Goal: Task Accomplishment & Management: Manage account settings

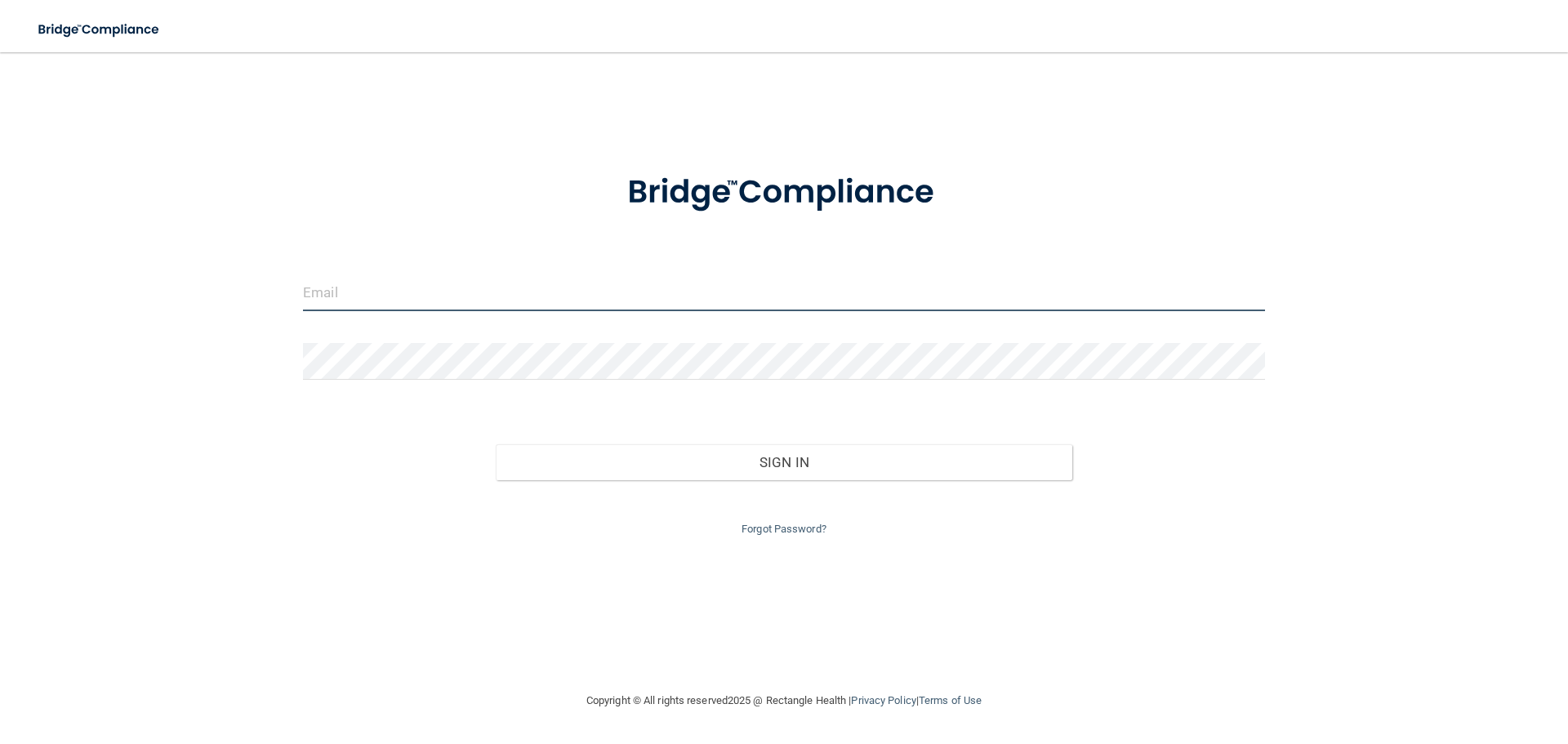
click at [402, 299] on input "email" at bounding box center [783, 292] width 962 height 37
type input "[EMAIL_ADDRESS][DOMAIN_NAME]"
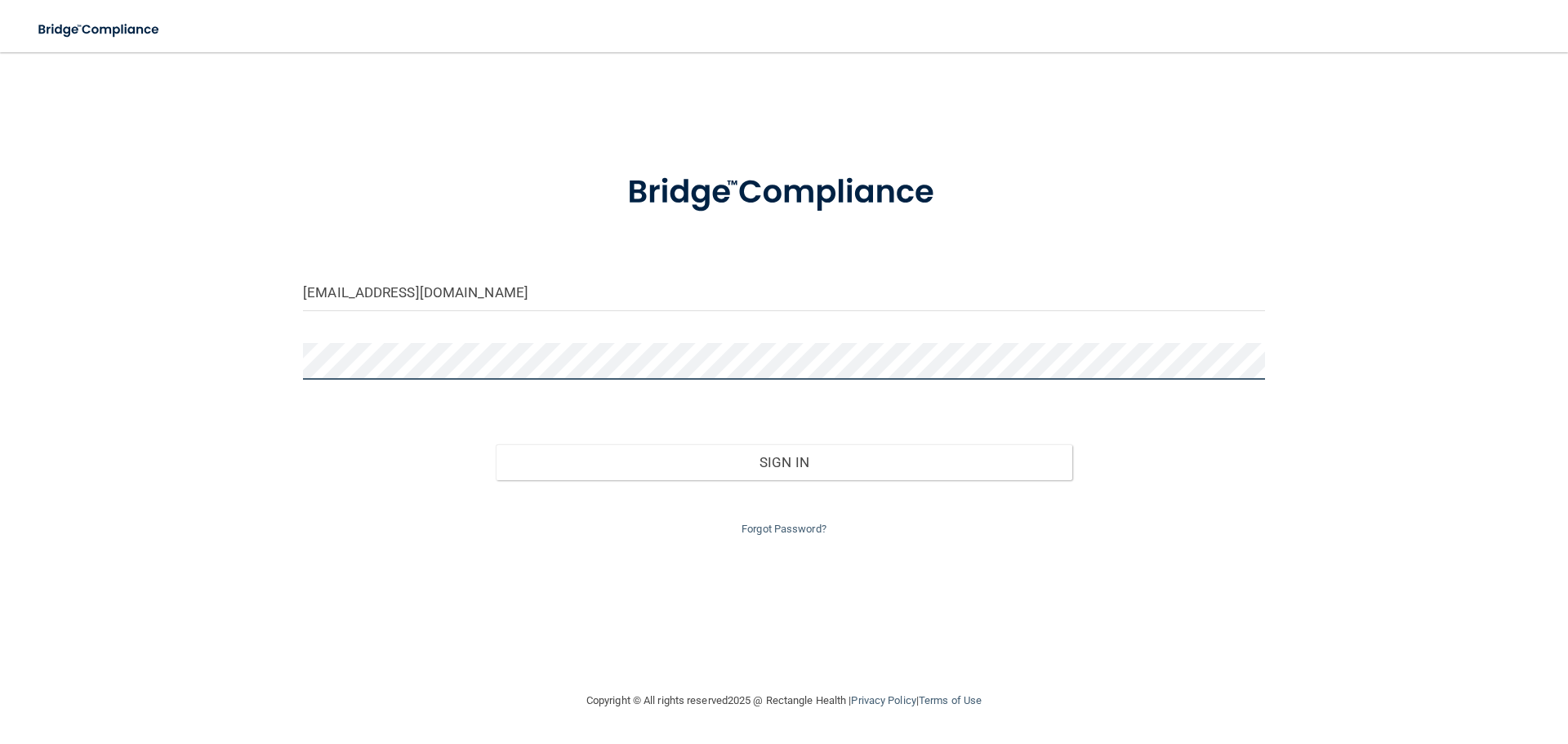
click at [496, 445] on button "Sign In" at bounding box center [784, 463] width 577 height 36
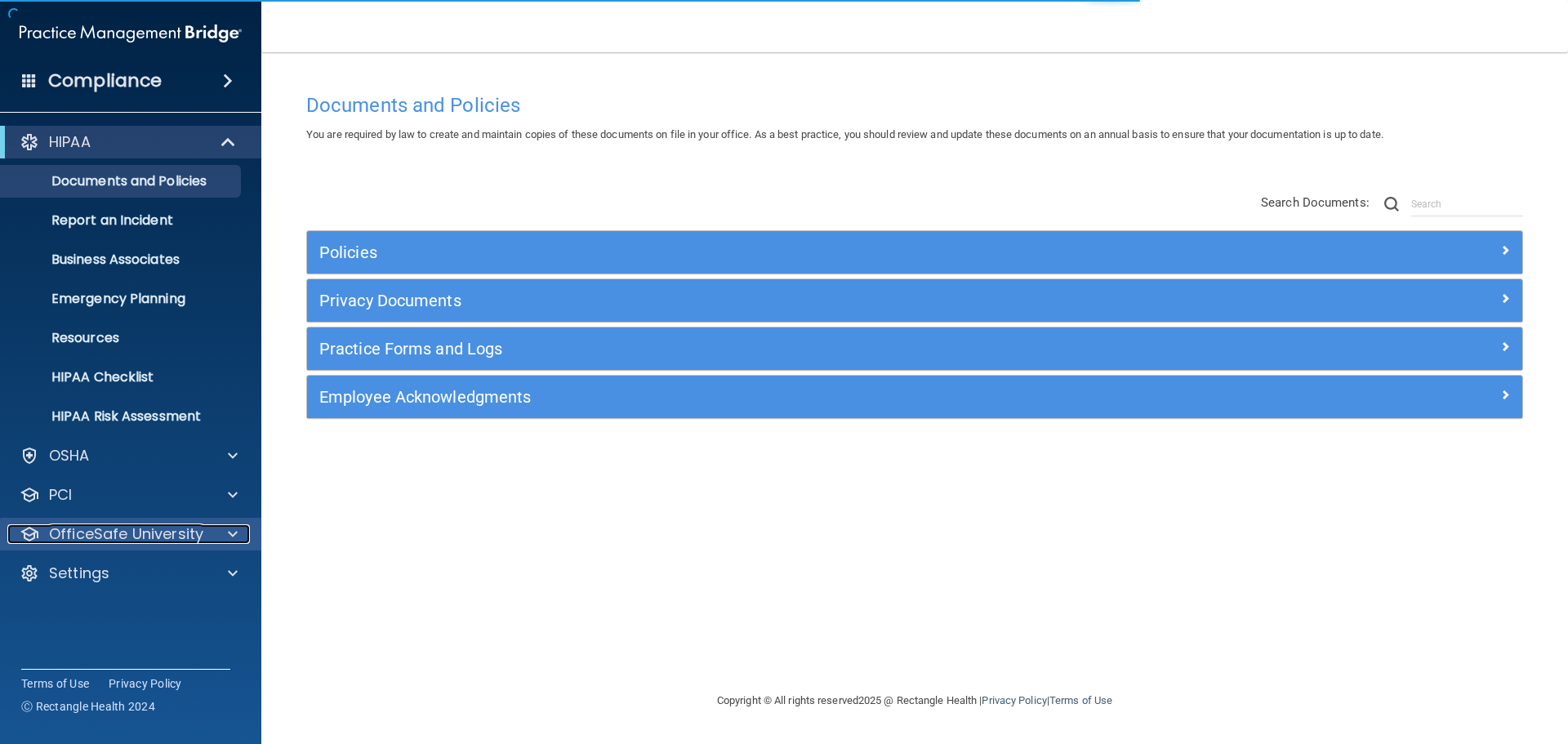
click at [232, 537] on span at bounding box center [233, 534] width 9 height 20
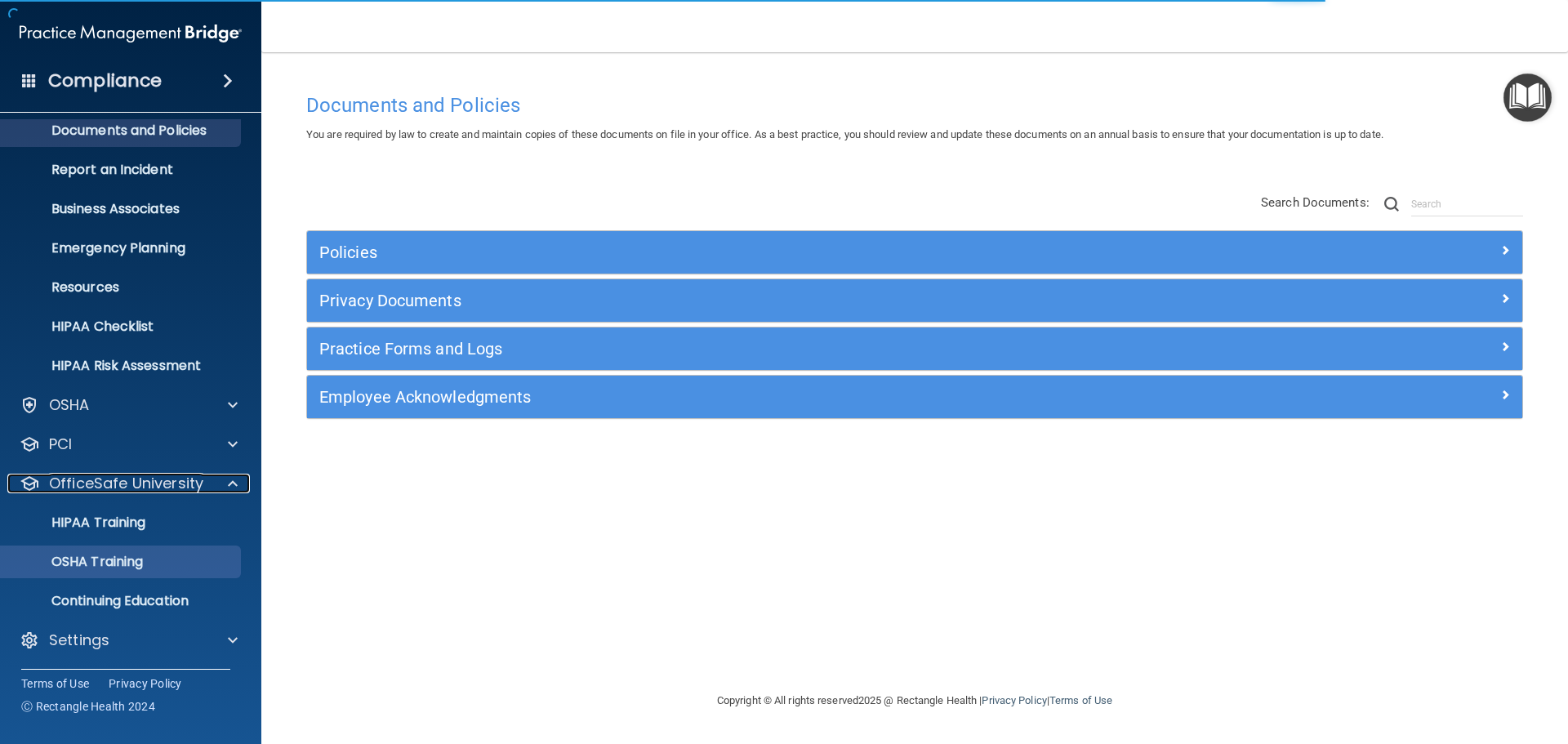
scroll to position [51, 0]
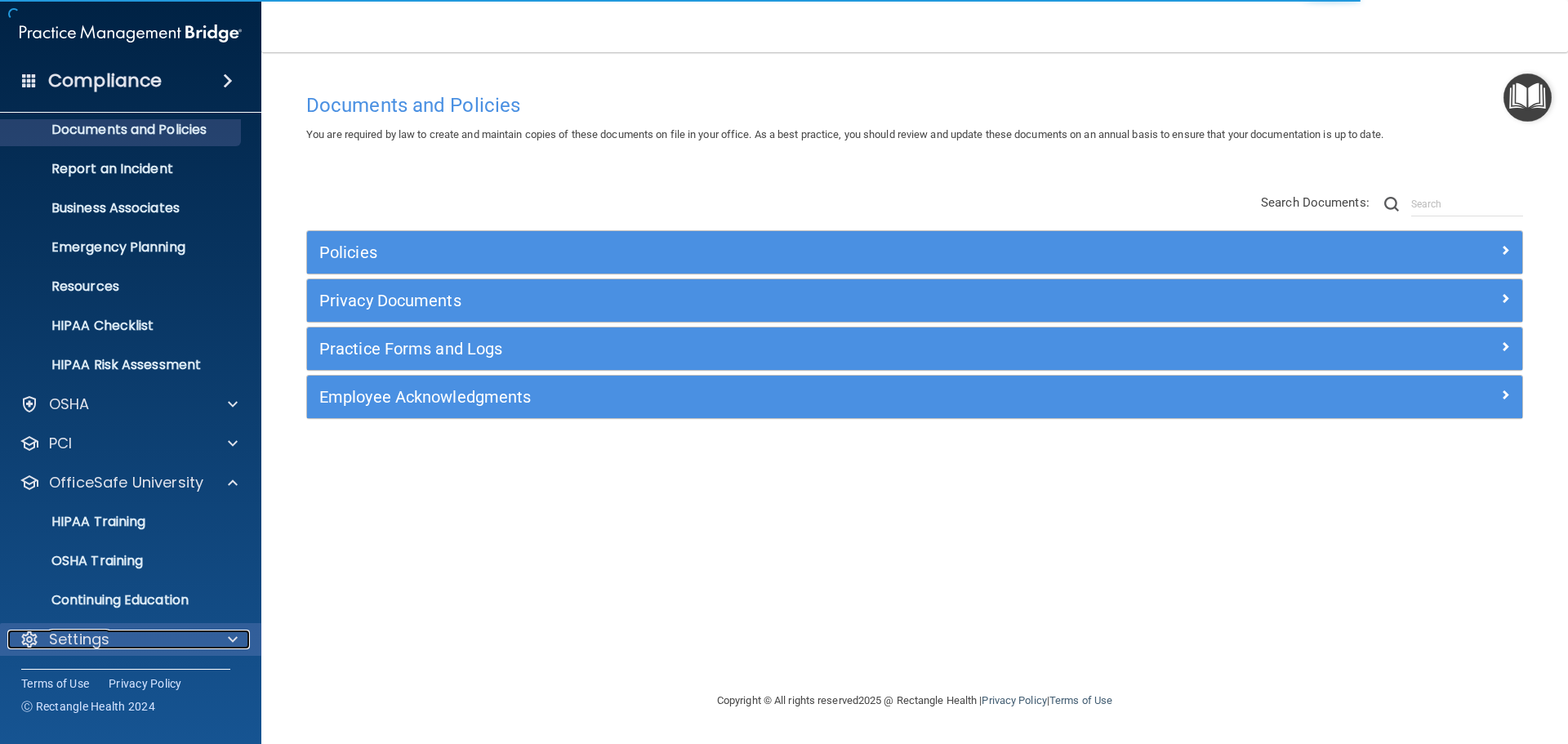
click at [228, 635] on div at bounding box center [231, 640] width 41 height 20
click at [232, 640] on span at bounding box center [233, 640] width 9 height 20
click at [233, 635] on span at bounding box center [233, 640] width 9 height 20
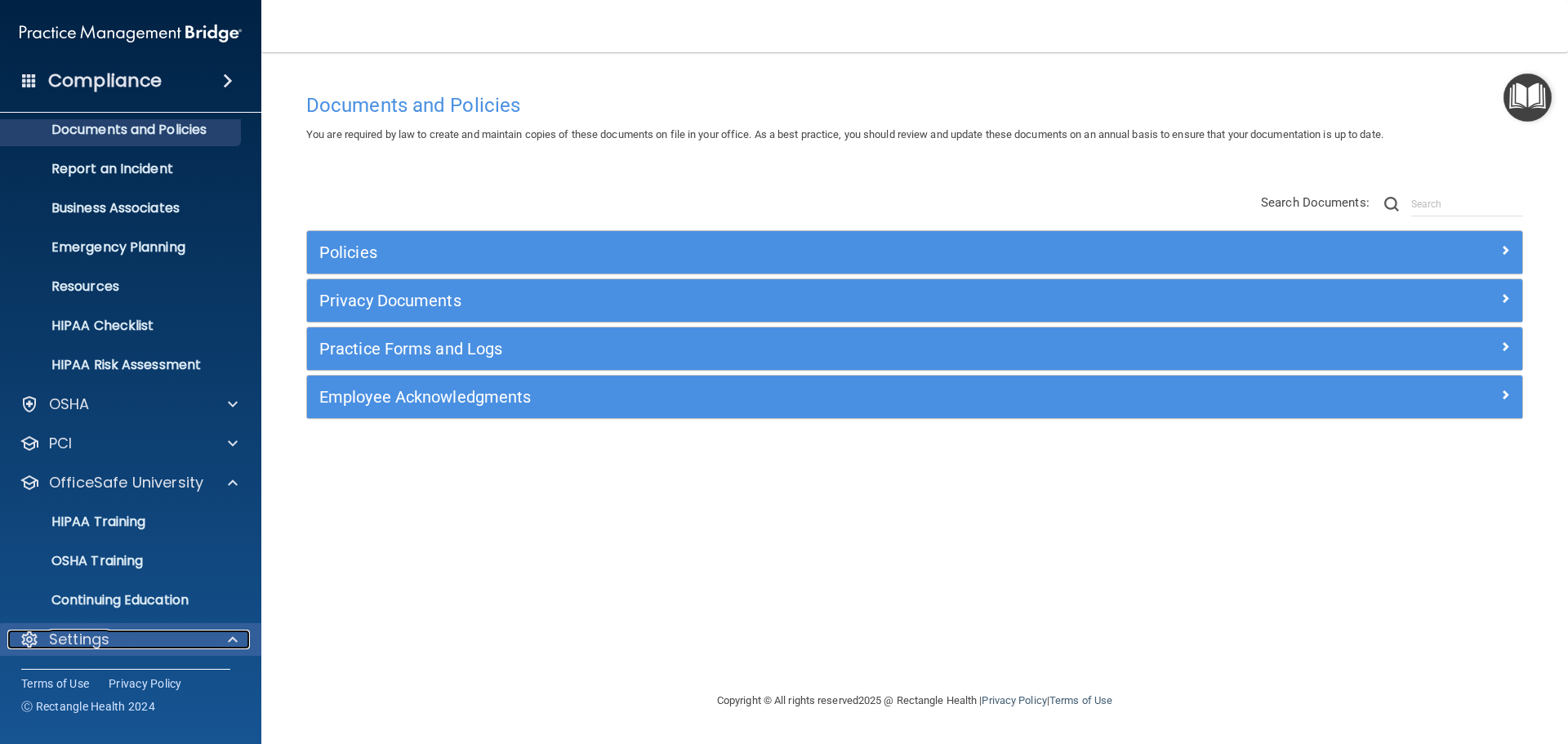
click at [228, 641] on div at bounding box center [231, 640] width 41 height 20
click at [235, 641] on span at bounding box center [233, 640] width 9 height 20
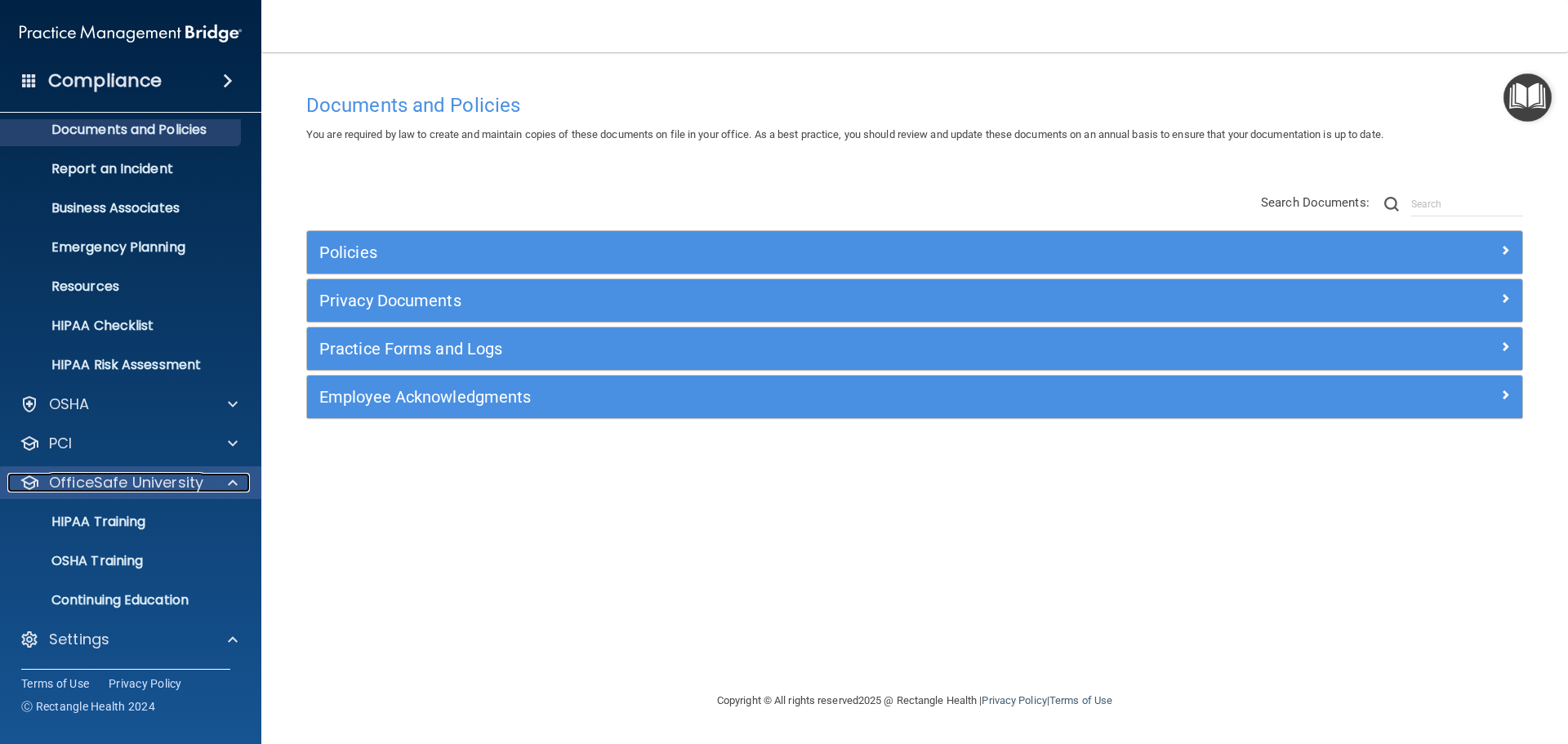
click at [230, 486] on span at bounding box center [233, 482] width 9 height 20
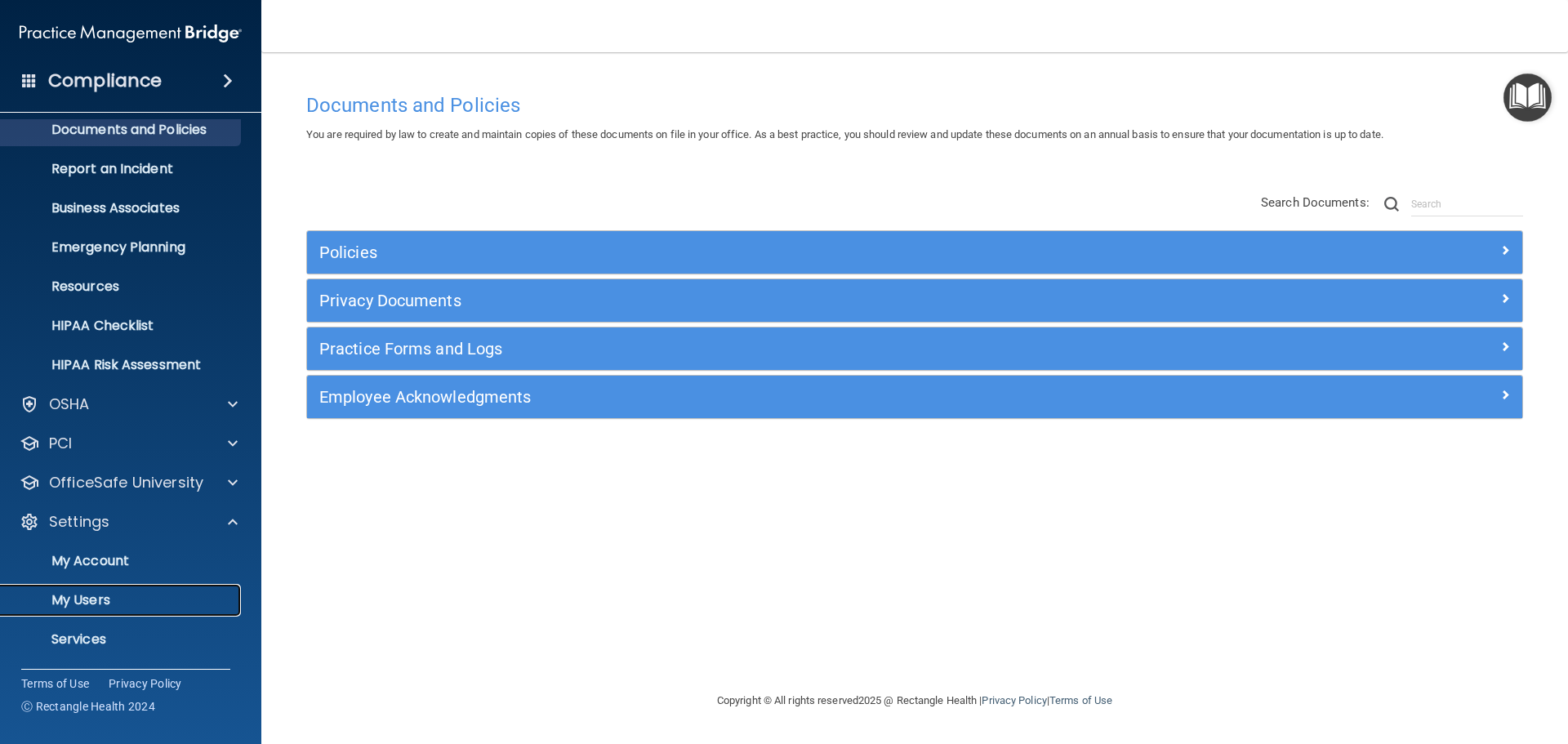
click at [72, 611] on link "My Users" at bounding box center [112, 600] width 257 height 32
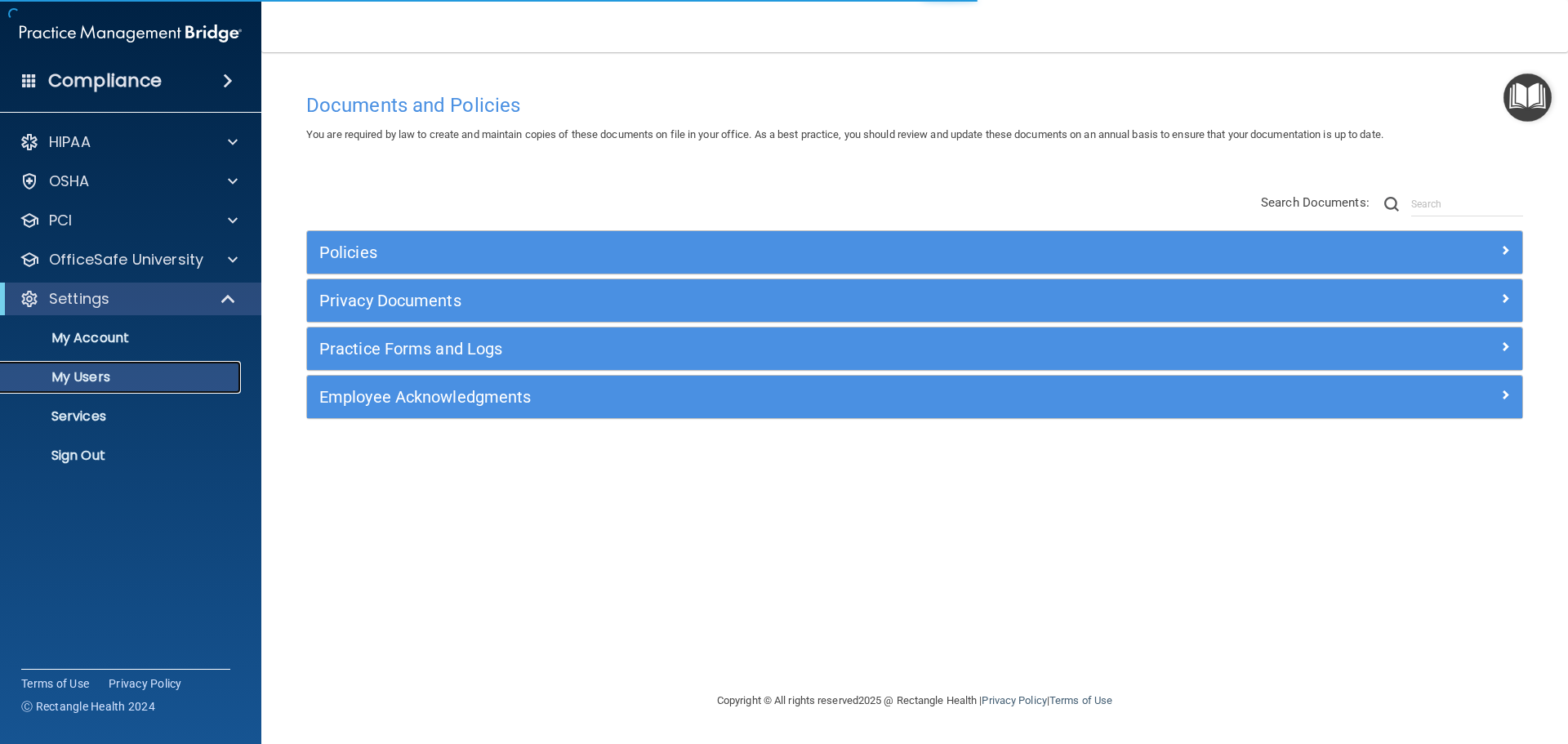
select select "20"
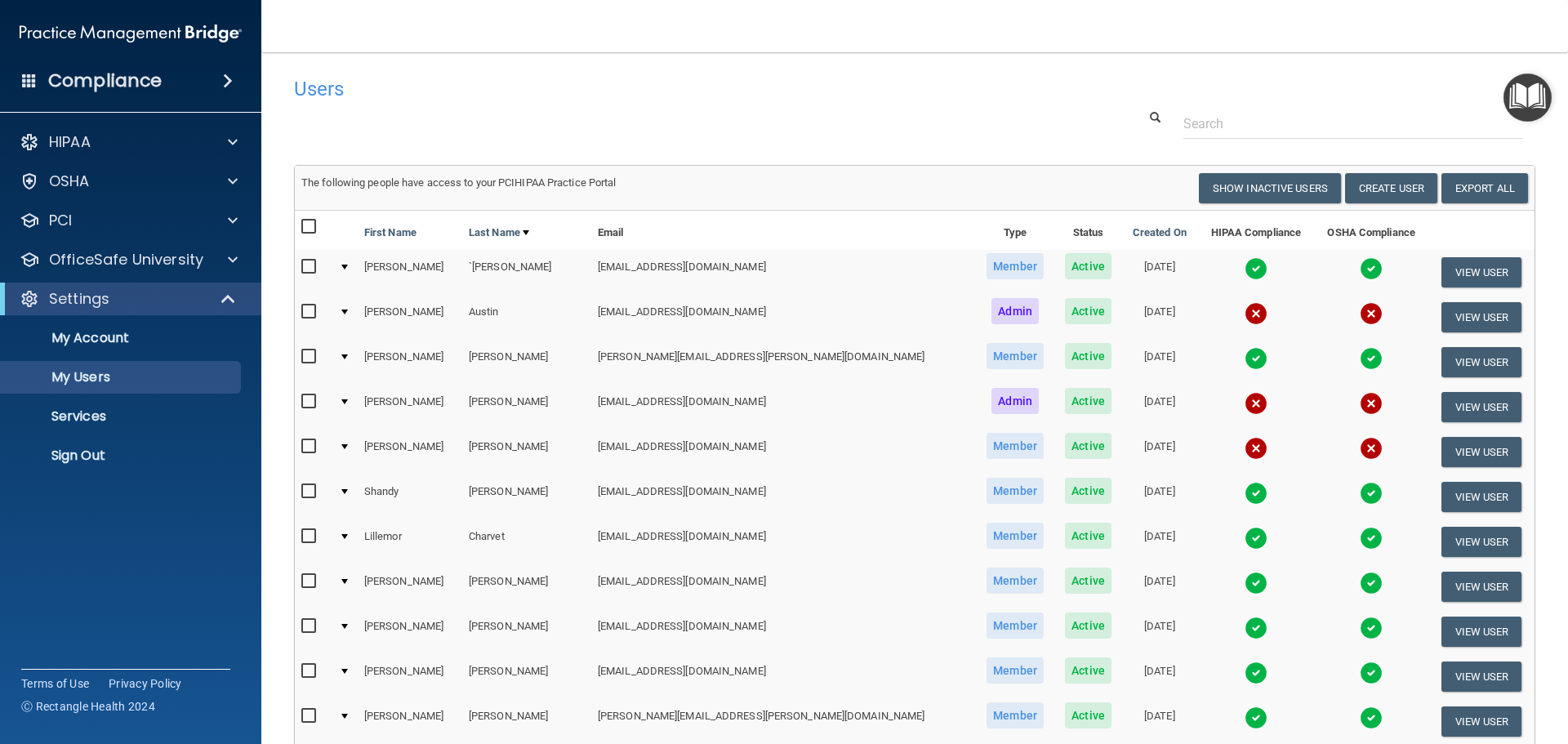
click at [1245, 540] on img at bounding box center [1256, 538] width 23 height 23
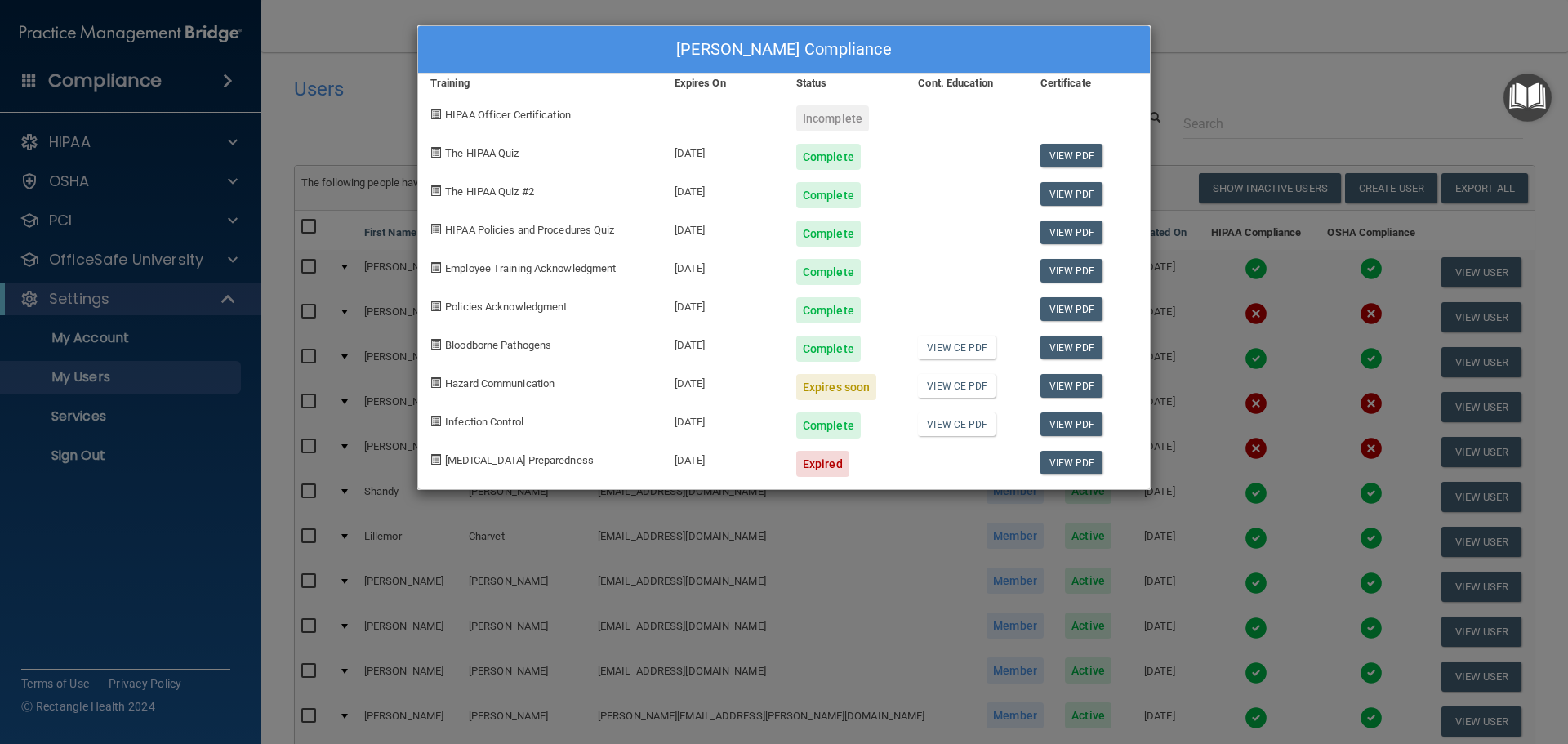
click at [1321, 63] on div "[PERSON_NAME] Compliance Training Expires On Status Cont. Education Certificate…" at bounding box center [784, 372] width 1568 height 744
